Goal: Transaction & Acquisition: Download file/media

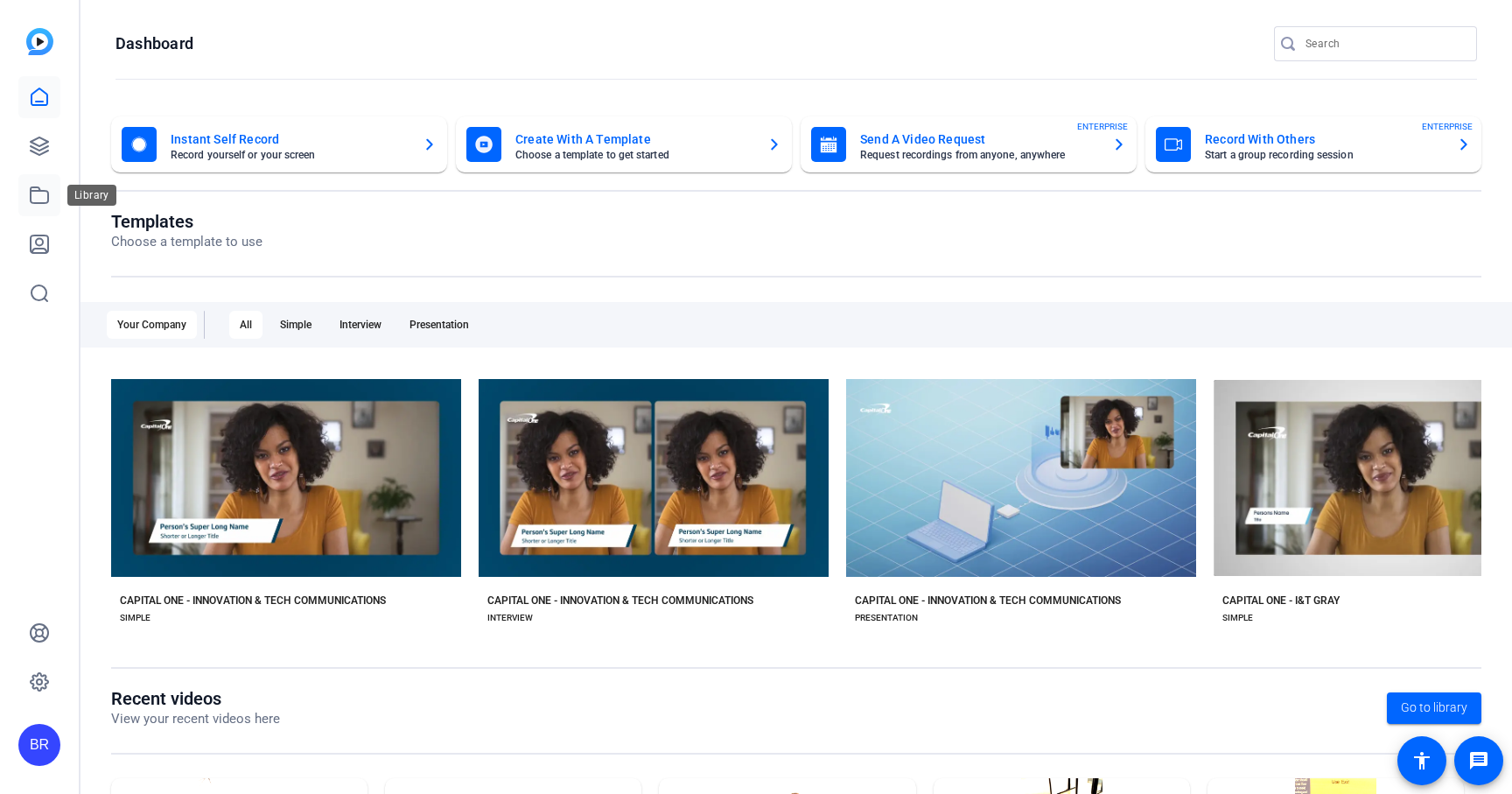
click at [40, 197] on icon at bounding box center [38, 194] width 21 height 21
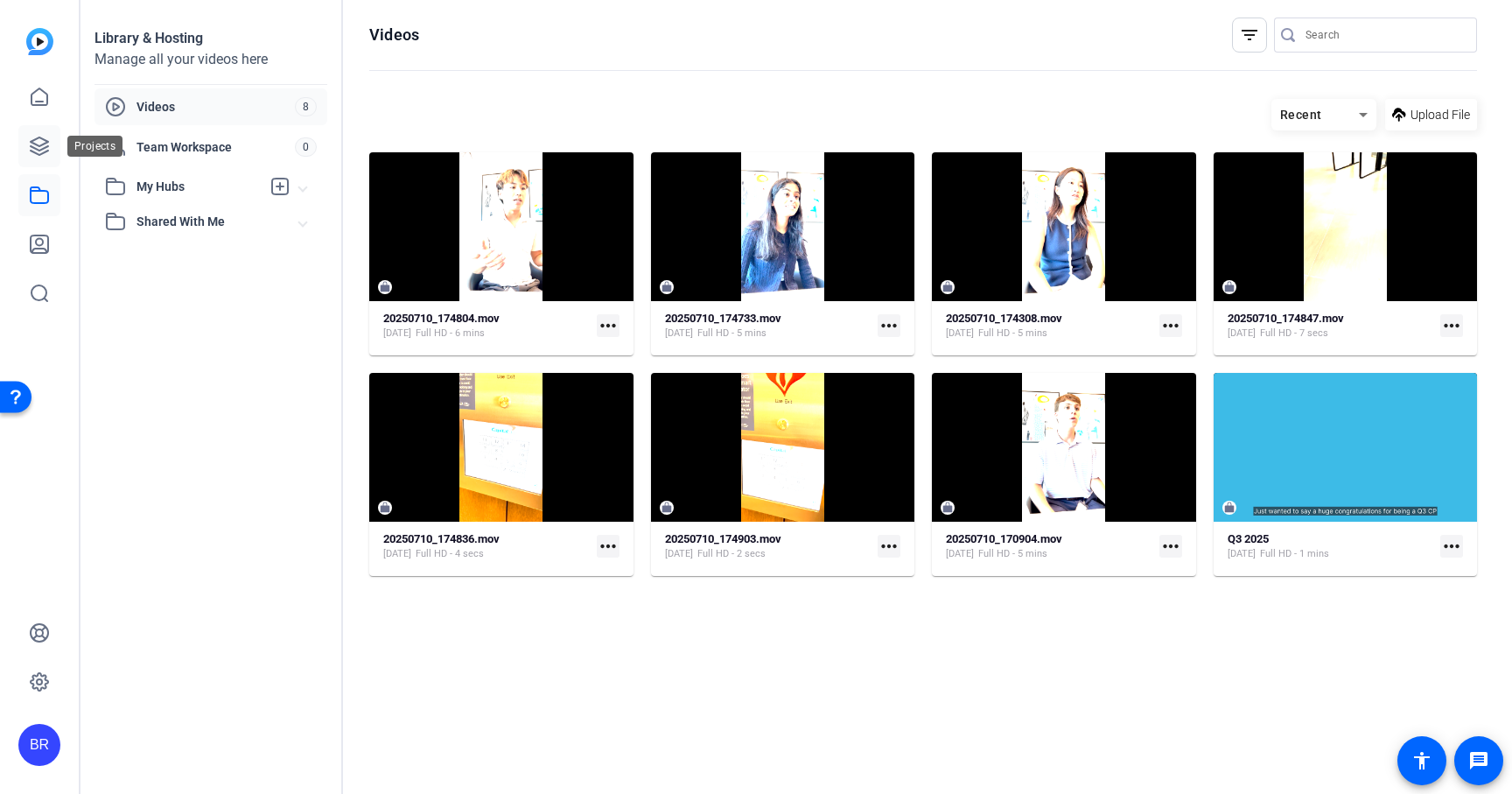
click at [37, 151] on icon at bounding box center [38, 146] width 21 height 21
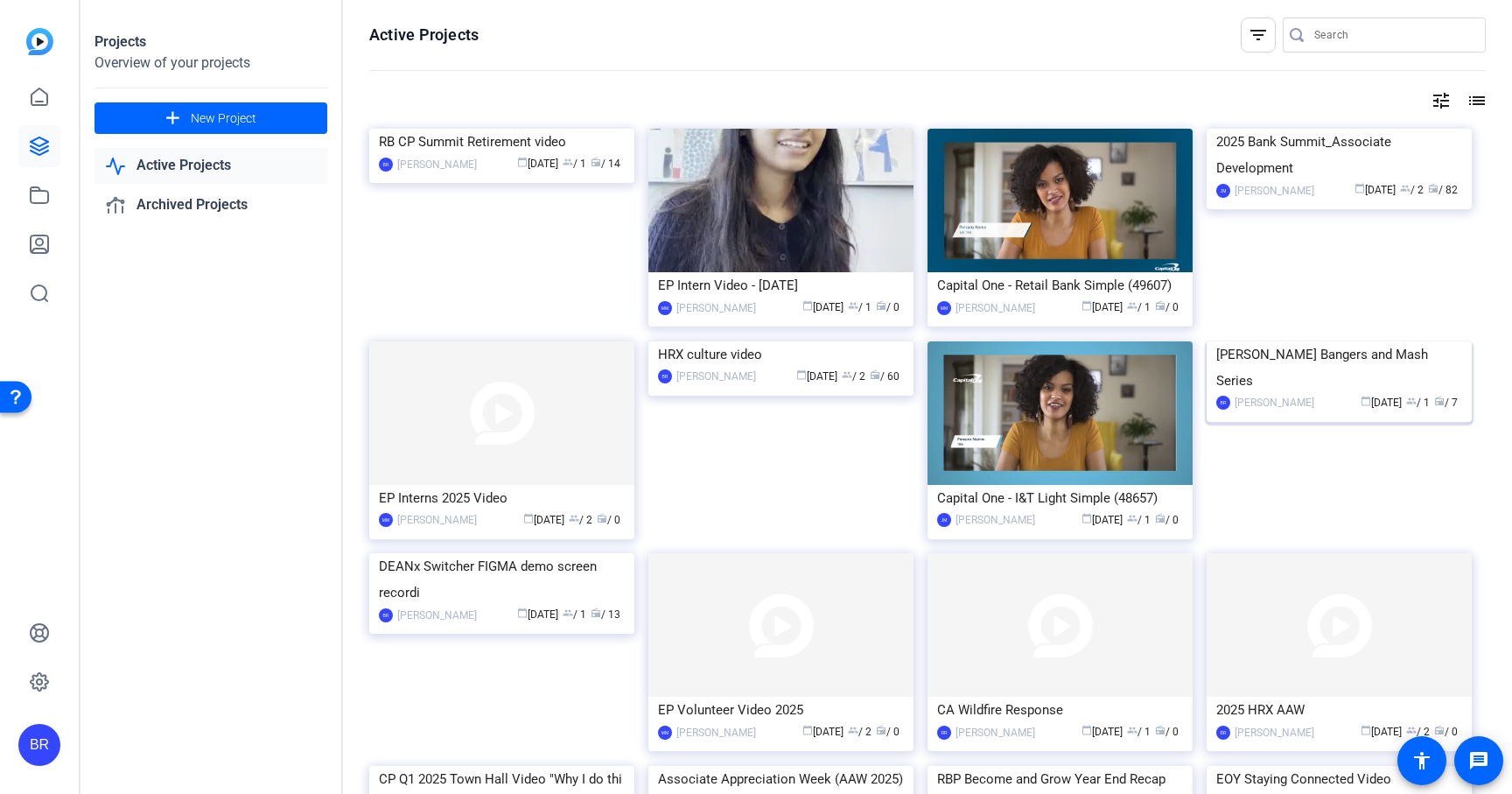
click at [1269, 394] on div "[PERSON_NAME] Bangers and Mash Series" at bounding box center [1338, 367] width 246 height 52
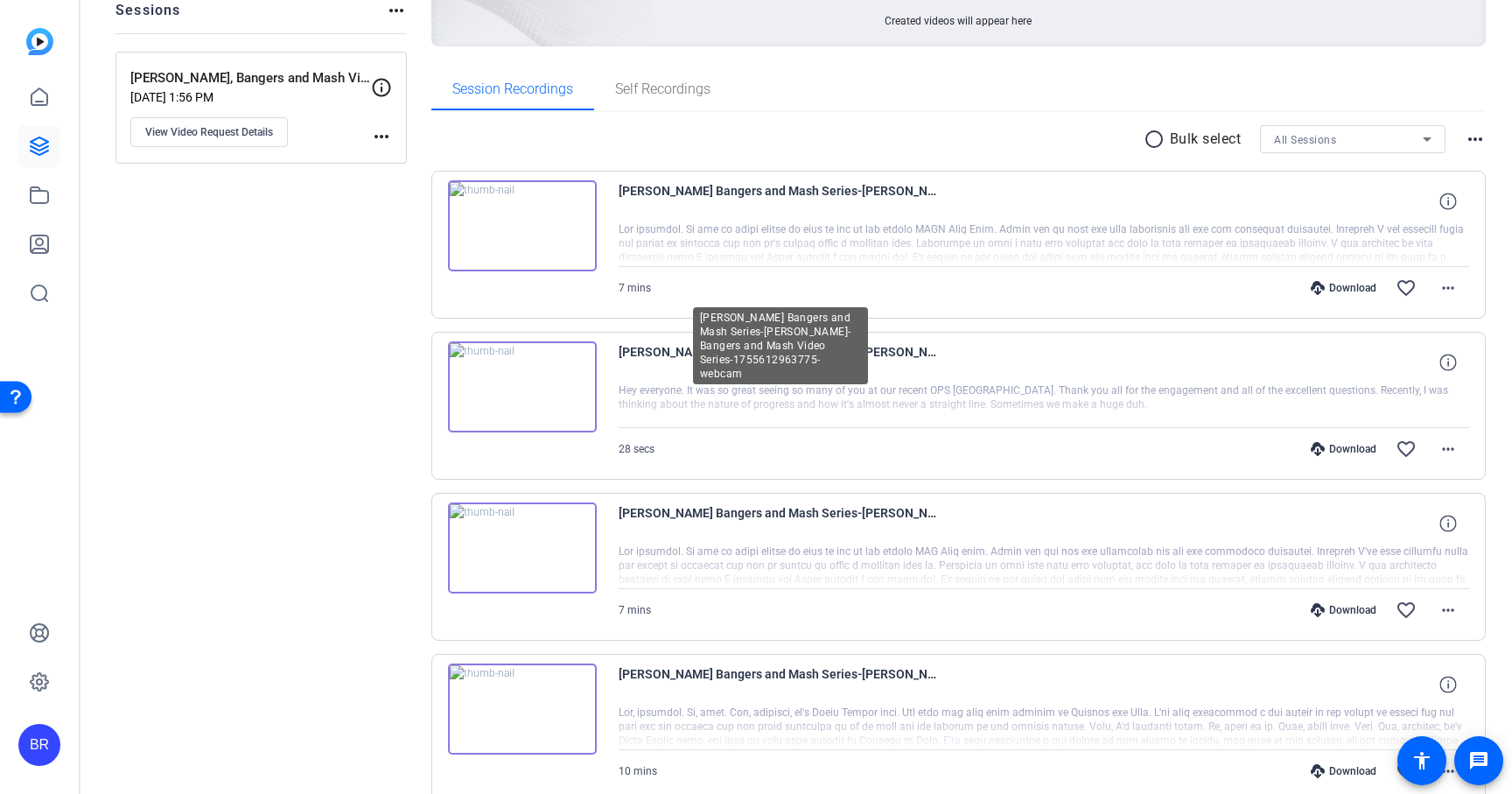
scroll to position [52, 0]
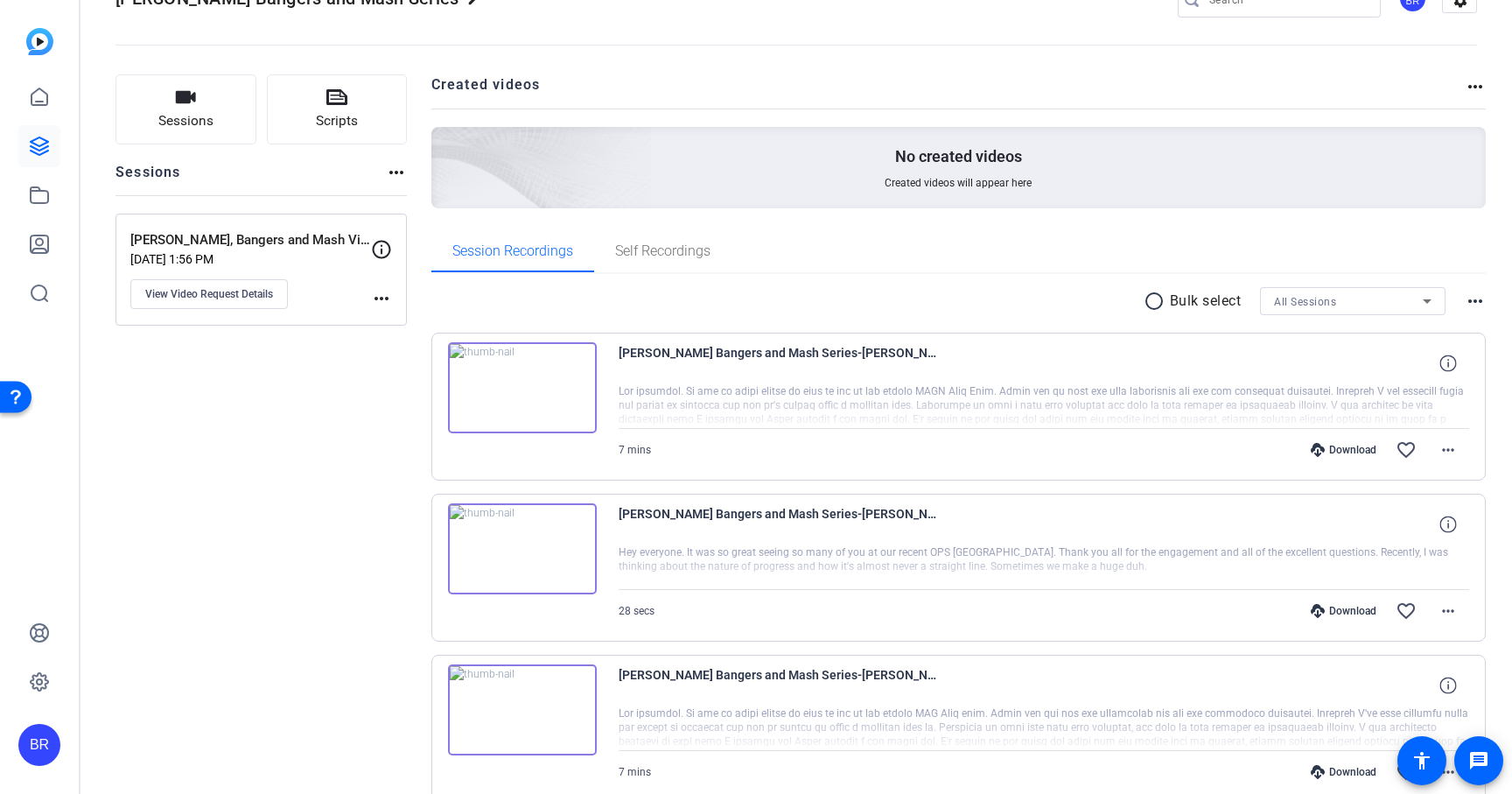
click at [1160, 303] on mat-icon "radio_button_unchecked" at bounding box center [1157, 301] width 27 height 21
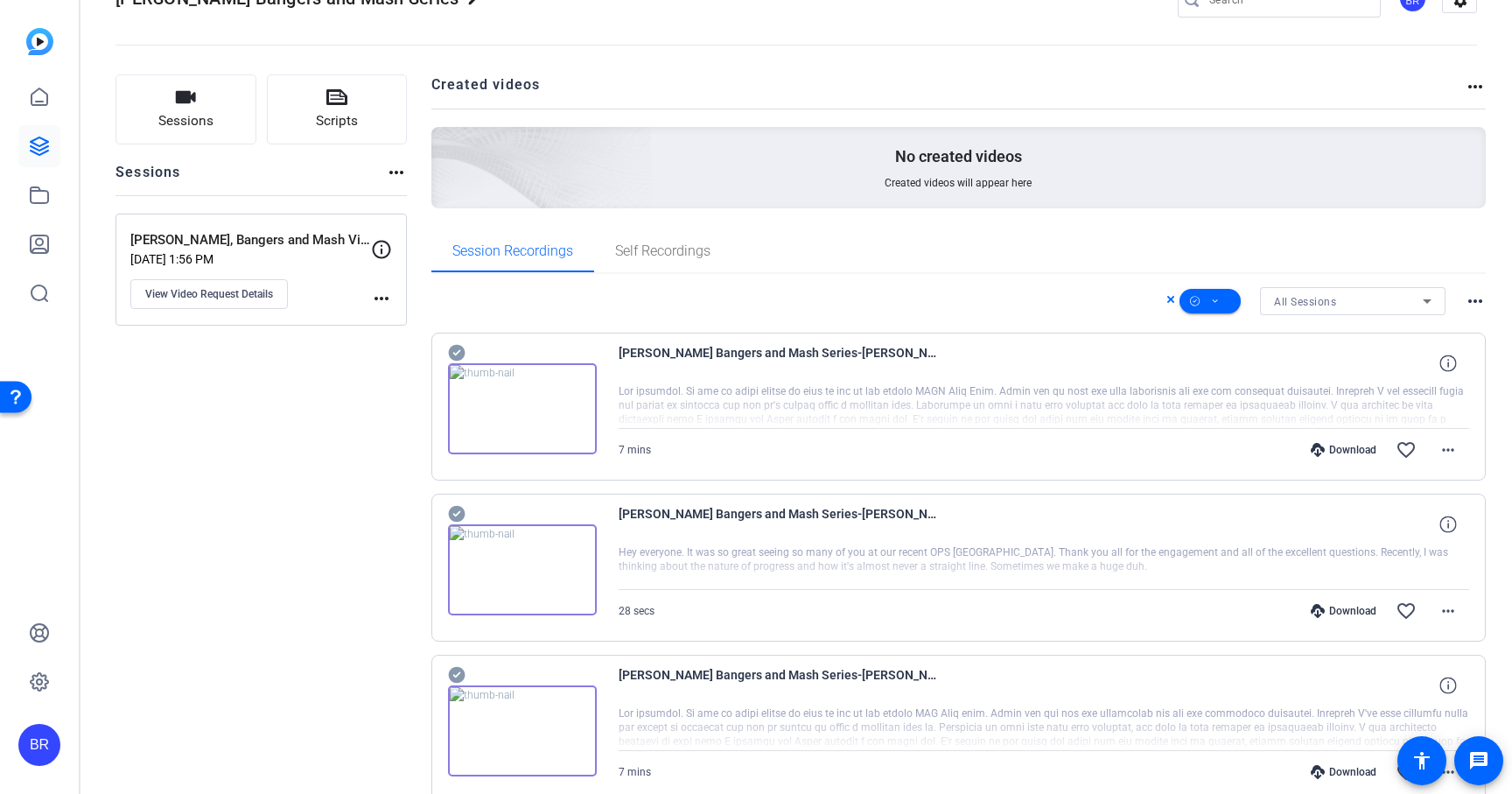
click at [454, 353] on icon at bounding box center [457, 352] width 18 height 21
click at [455, 506] on icon at bounding box center [456, 514] width 17 height 17
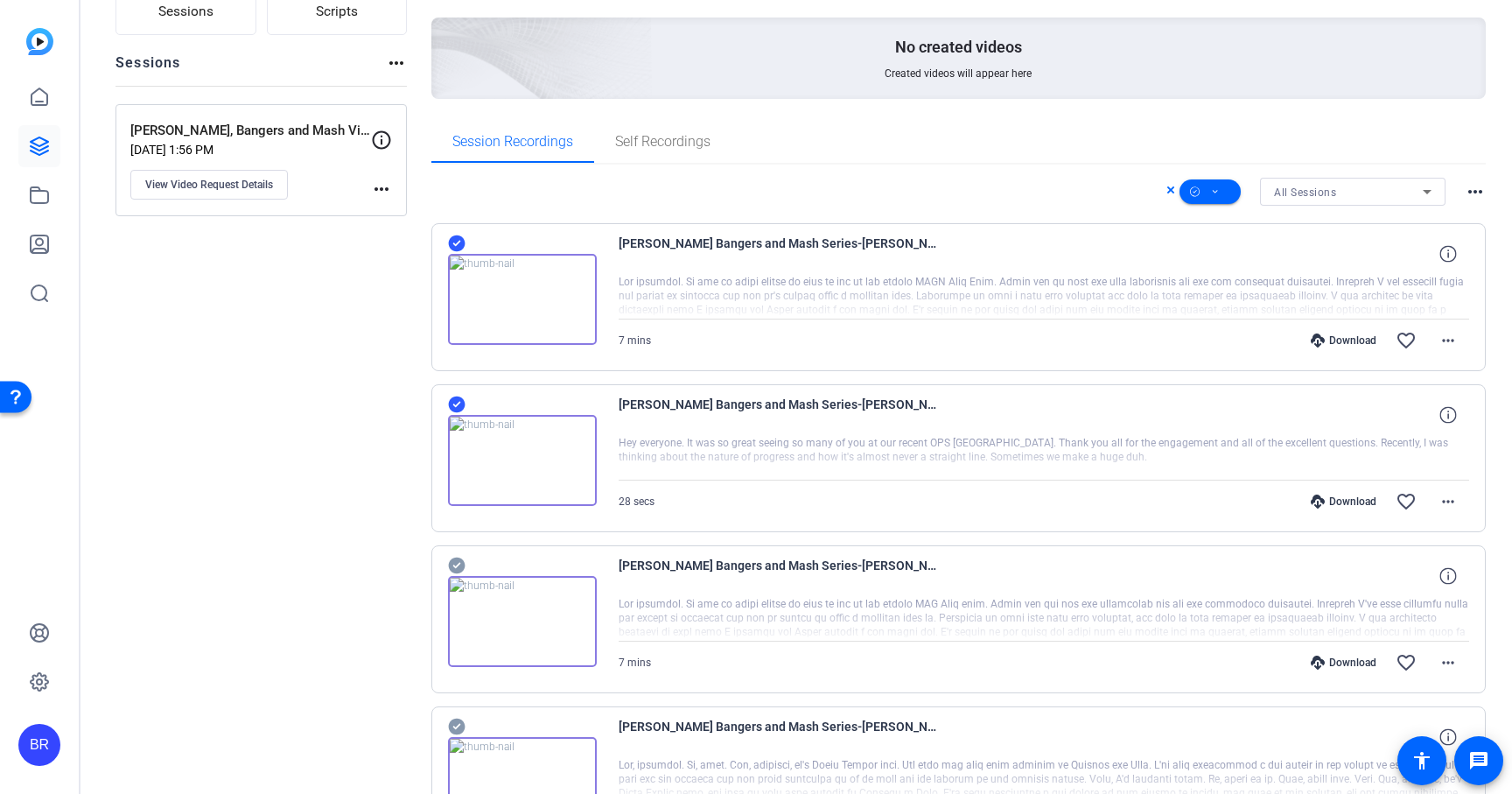
scroll to position [168, 0]
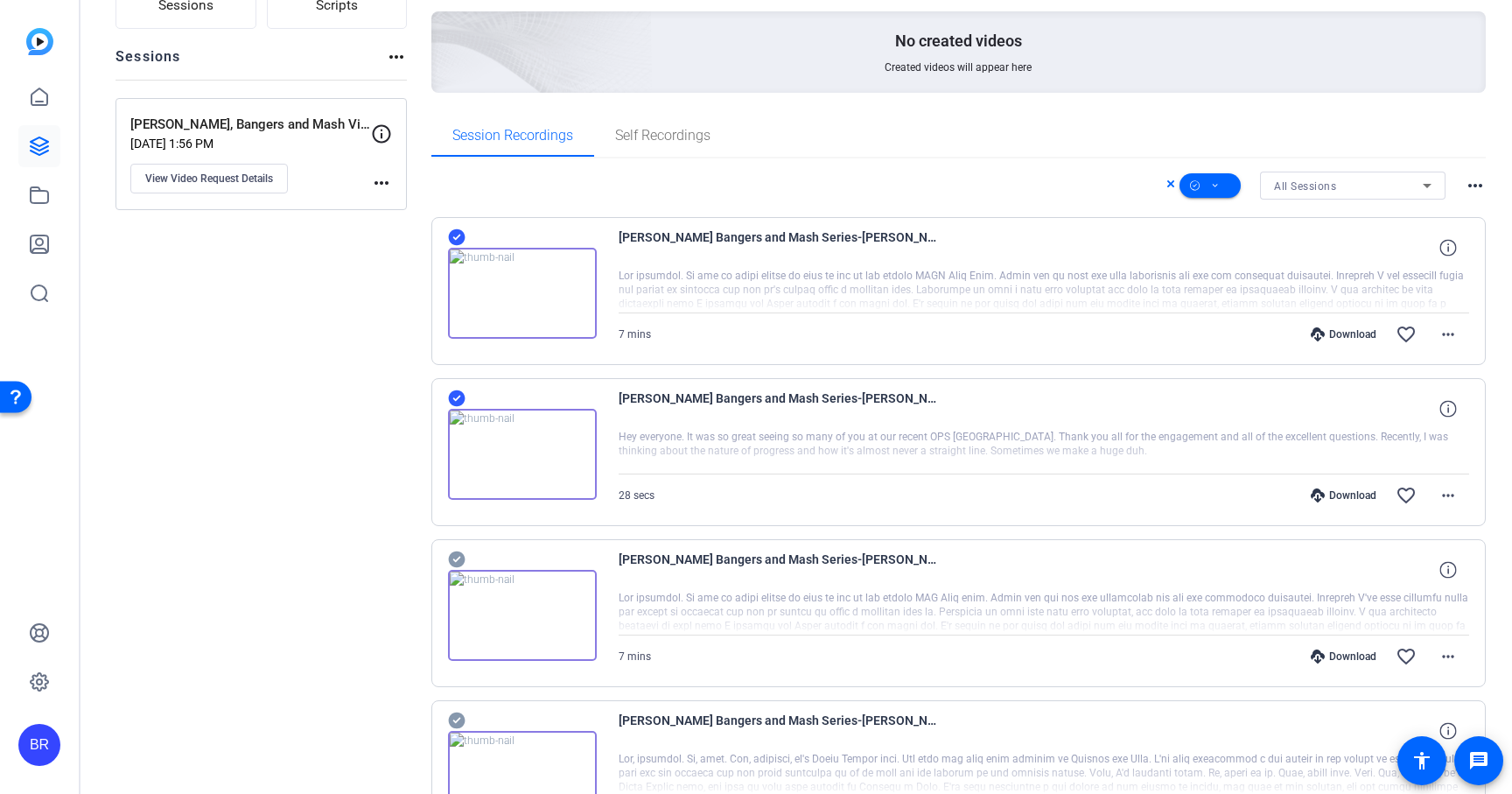
click at [455, 554] on icon at bounding box center [456, 559] width 17 height 17
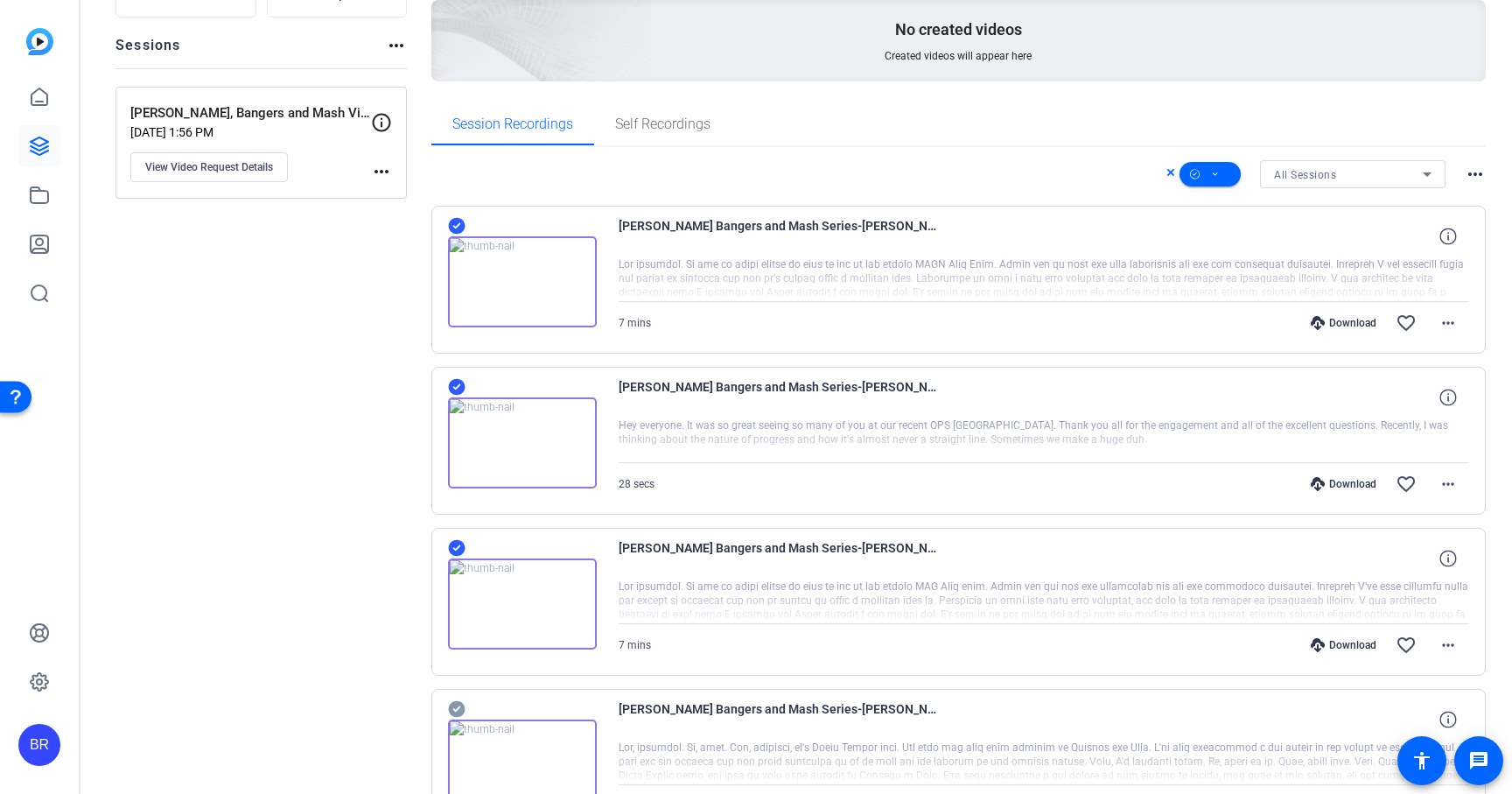
scroll to position [159, 0]
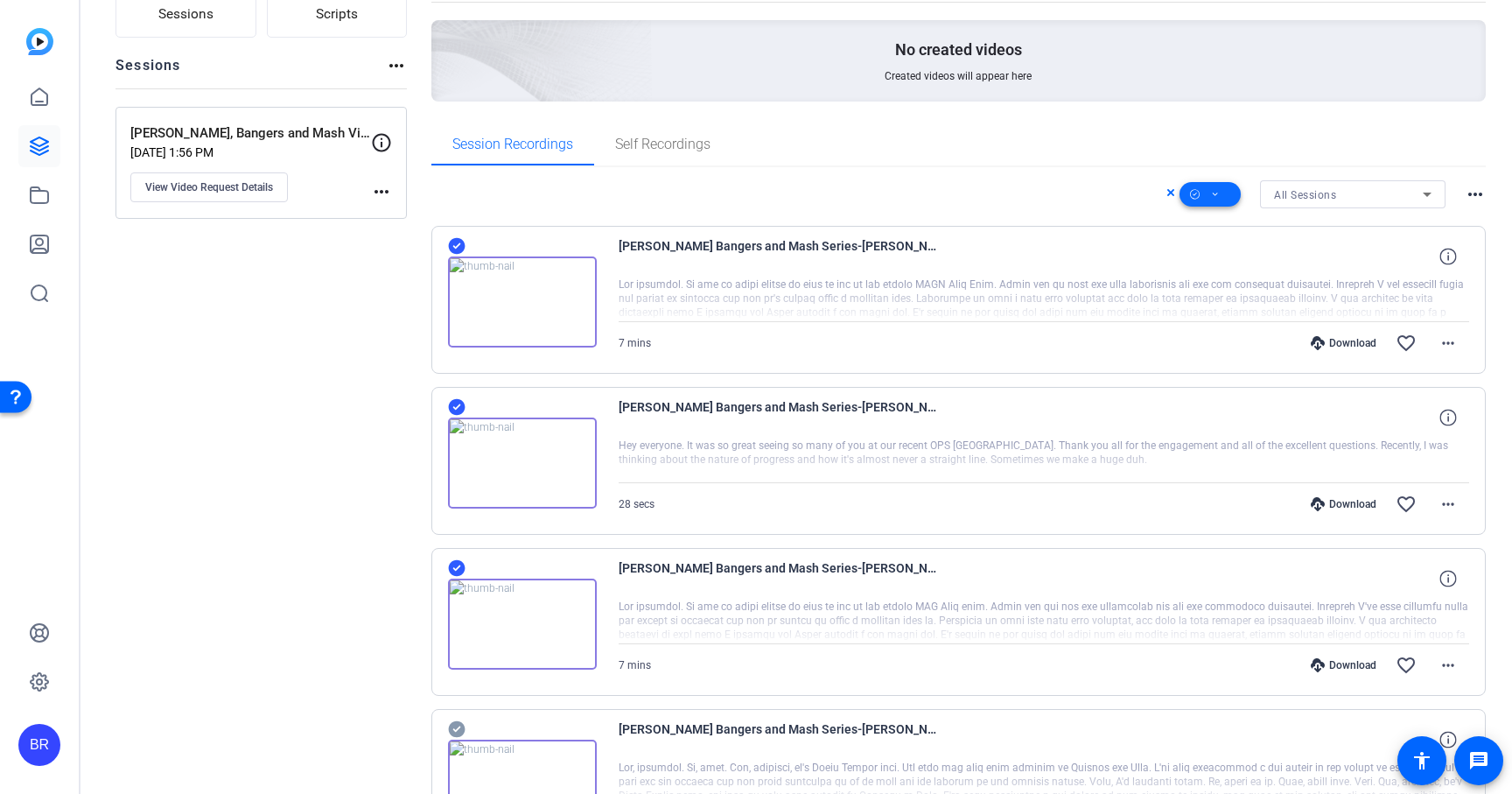
click at [1220, 195] on span at bounding box center [1210, 194] width 61 height 42
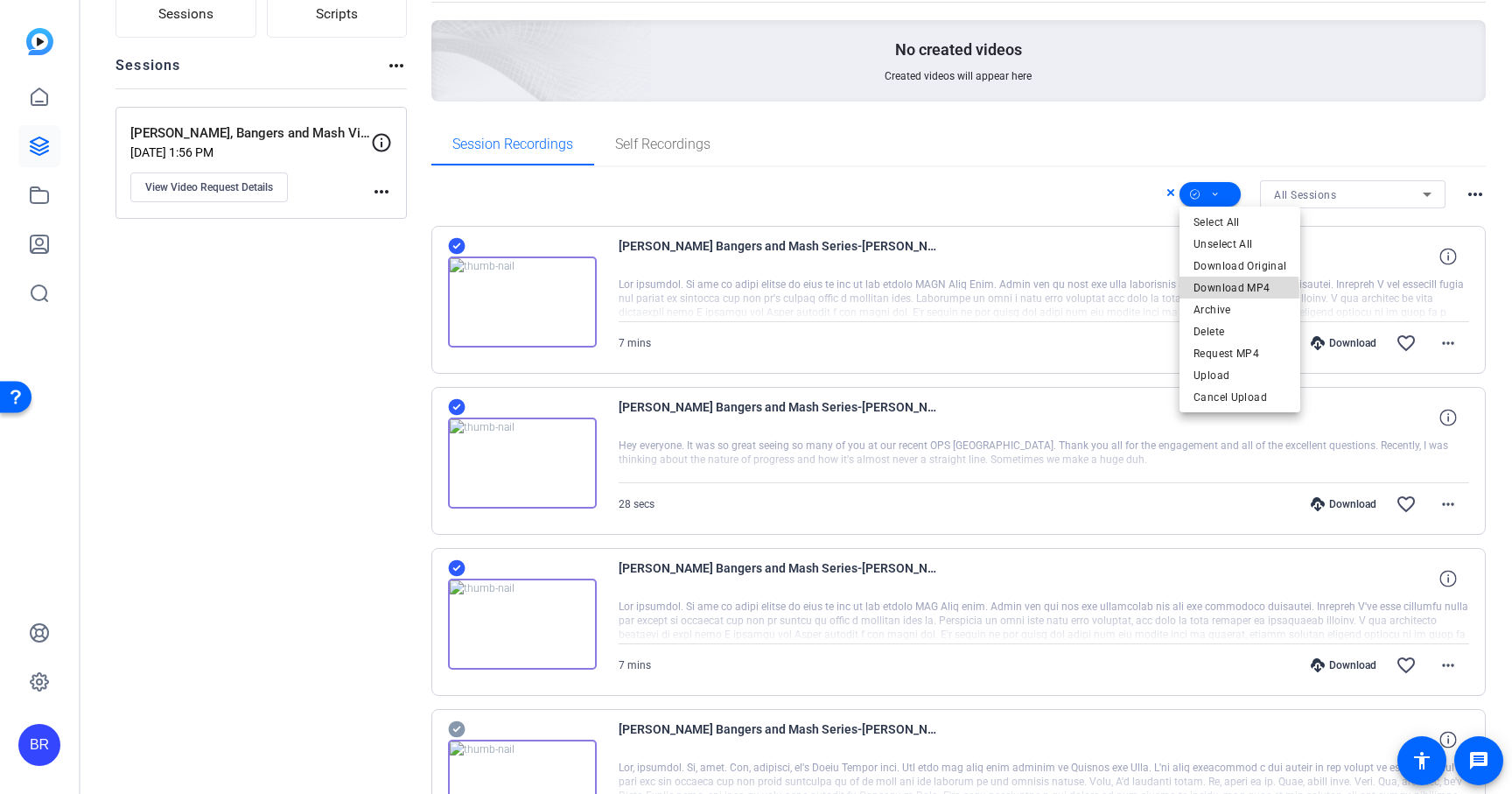
click at [1223, 291] on span "Download MP4" at bounding box center [1240, 287] width 93 height 21
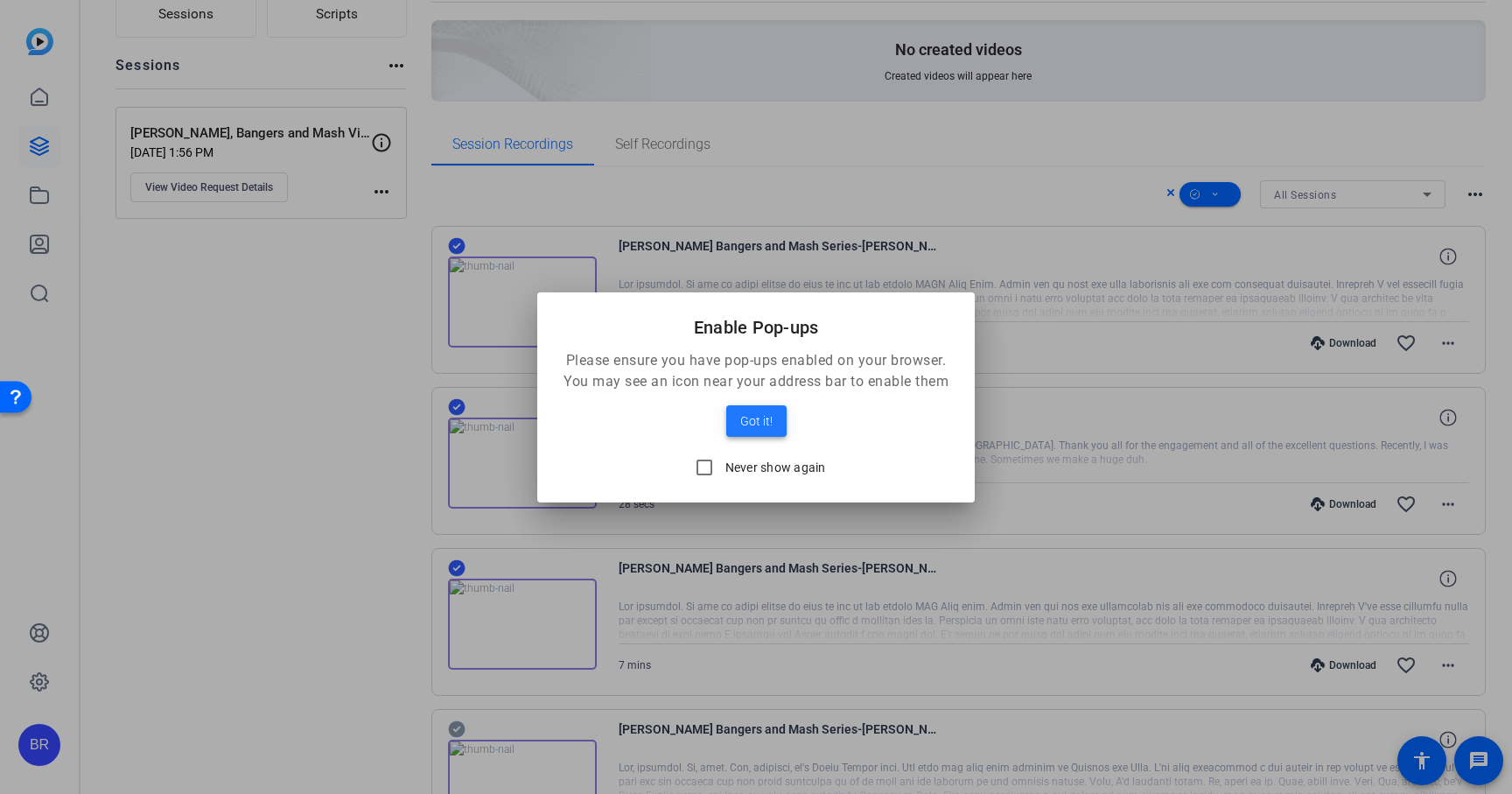
click at [753, 420] on span "Got it!" at bounding box center [756, 420] width 33 height 21
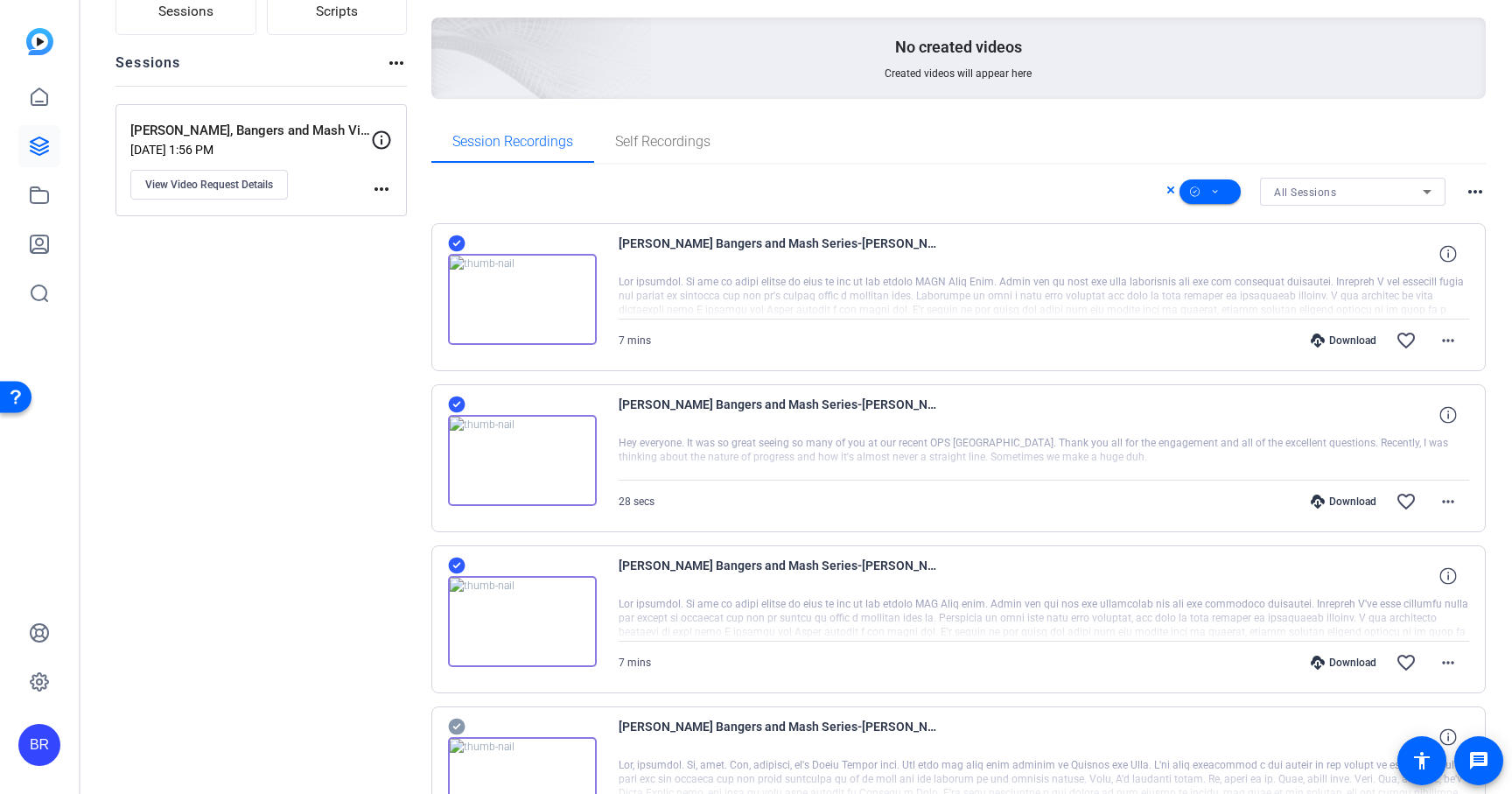
scroll to position [0, 0]
